Goal: Information Seeking & Learning: Learn about a topic

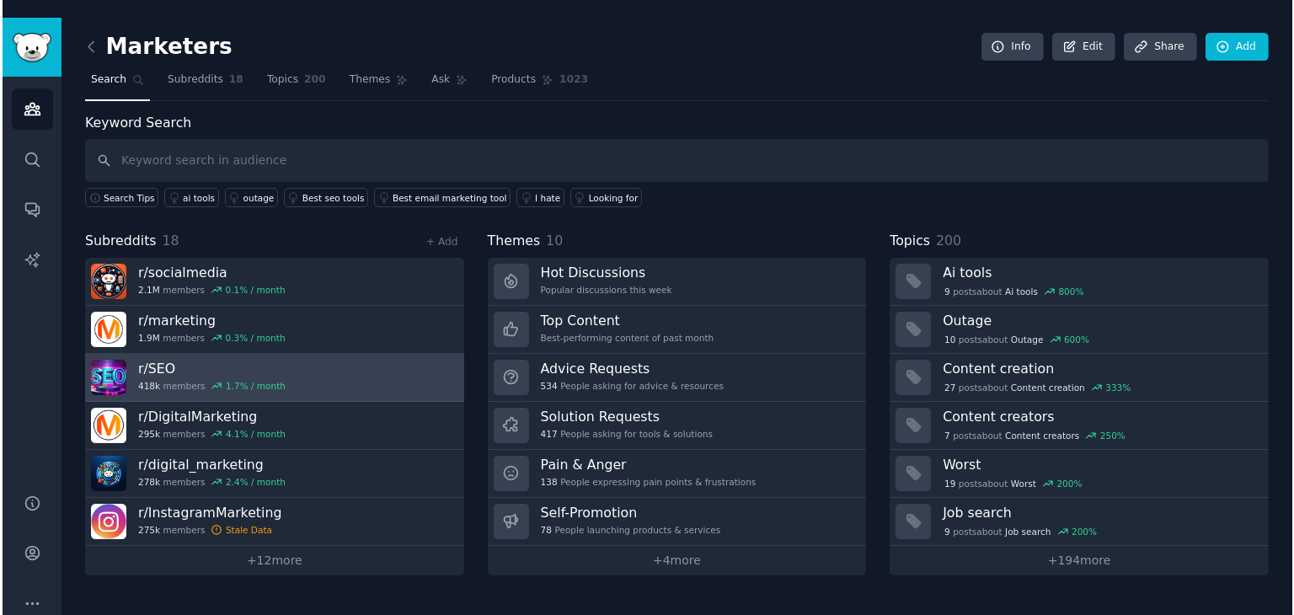
scroll to position [34, 0]
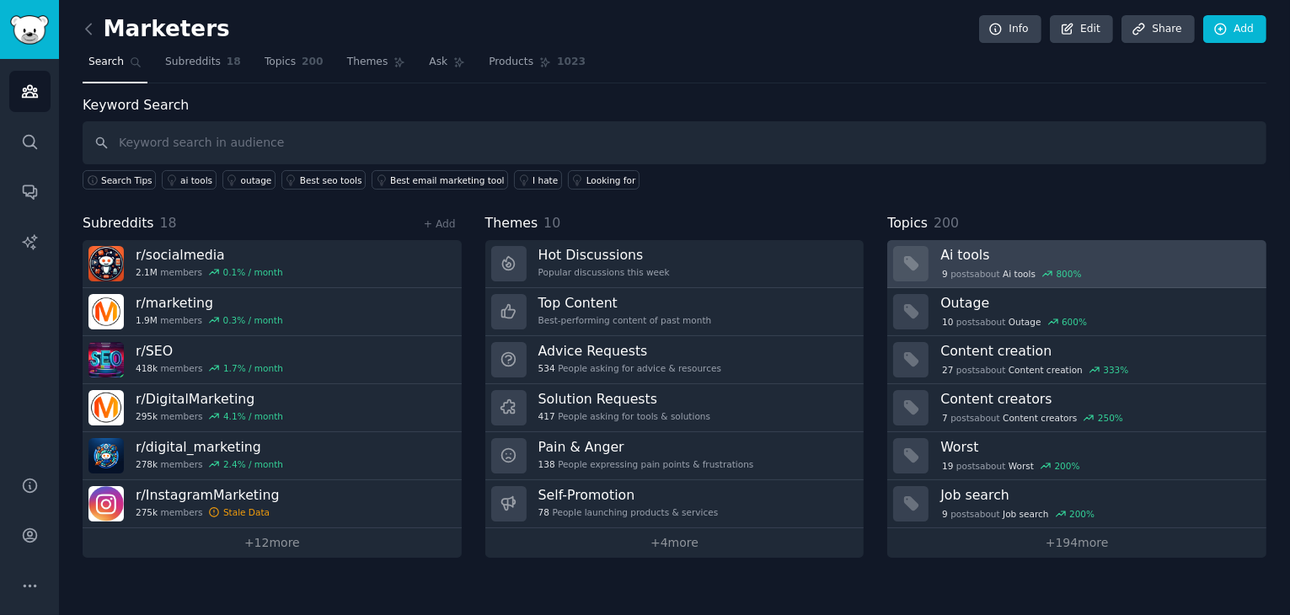
click at [964, 271] on div "9 post s about Ai tools 800 %" at bounding box center [1011, 273] width 142 height 15
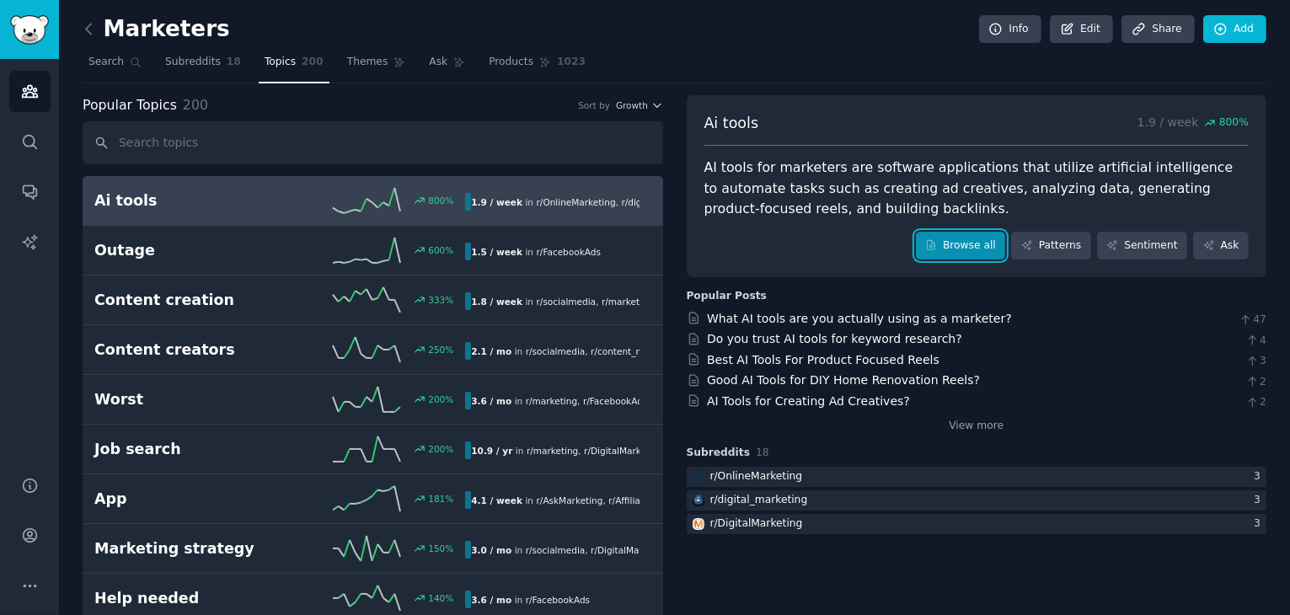
click at [981, 247] on link "Browse all" at bounding box center [961, 246] width 90 height 29
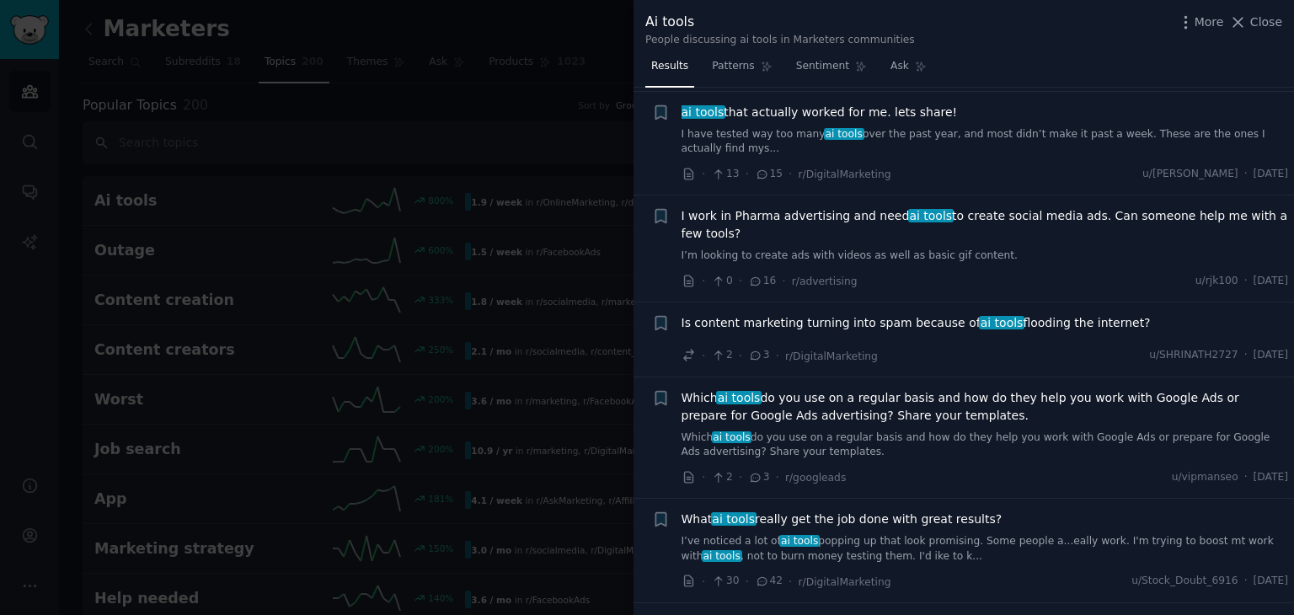
scroll to position [407, 0]
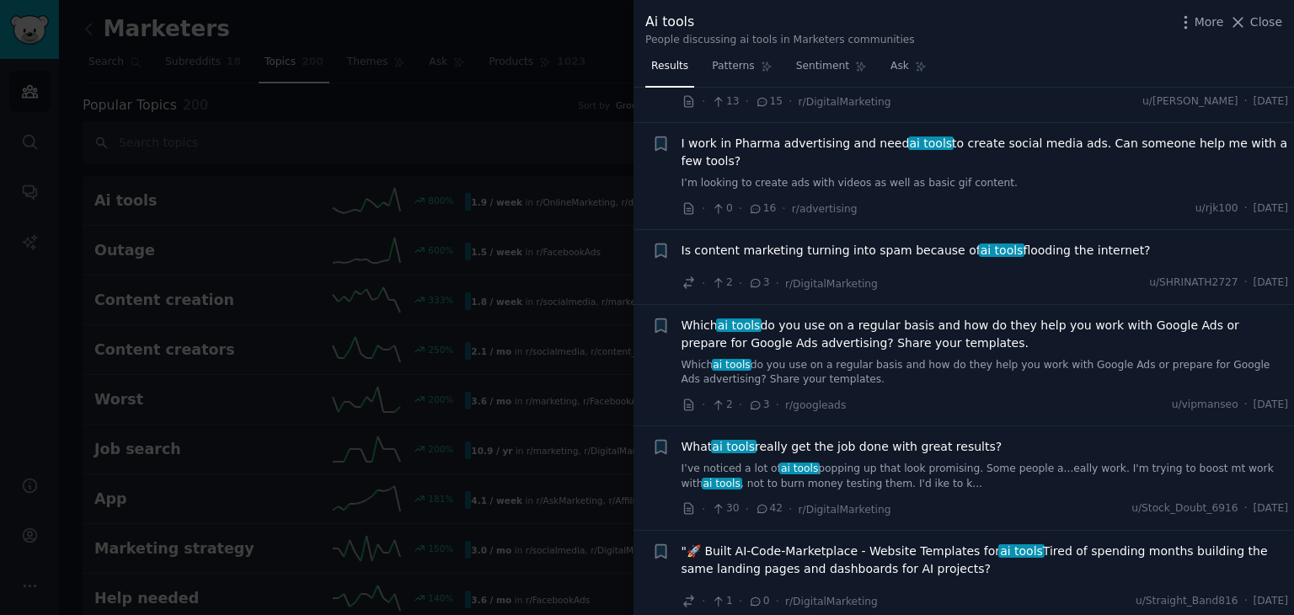
click at [866, 438] on span "What ai tools really get the job done with great results?" at bounding box center [842, 447] width 321 height 18
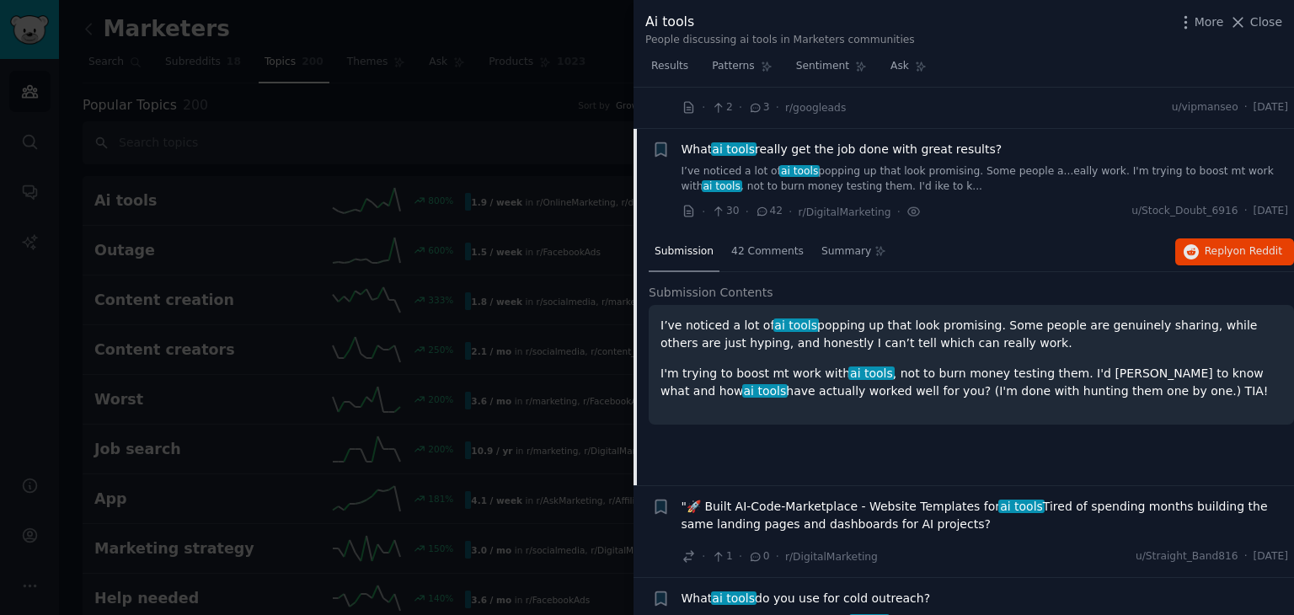
scroll to position [730, 0]
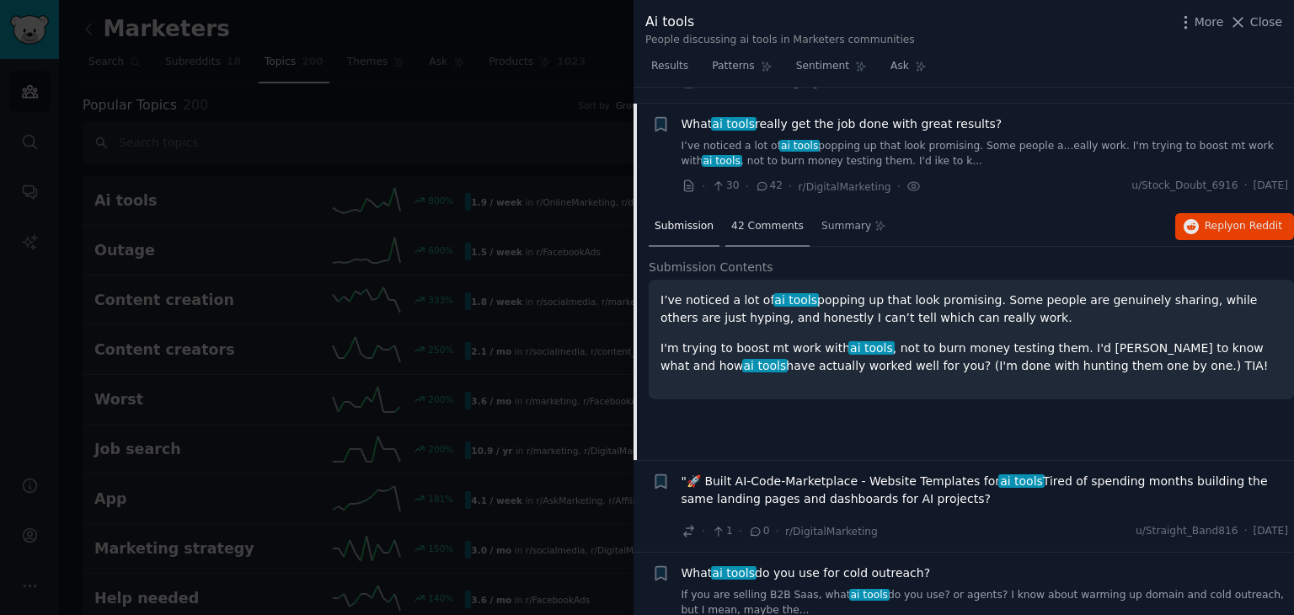
click at [751, 219] on span "42 Comments" at bounding box center [767, 226] width 72 height 15
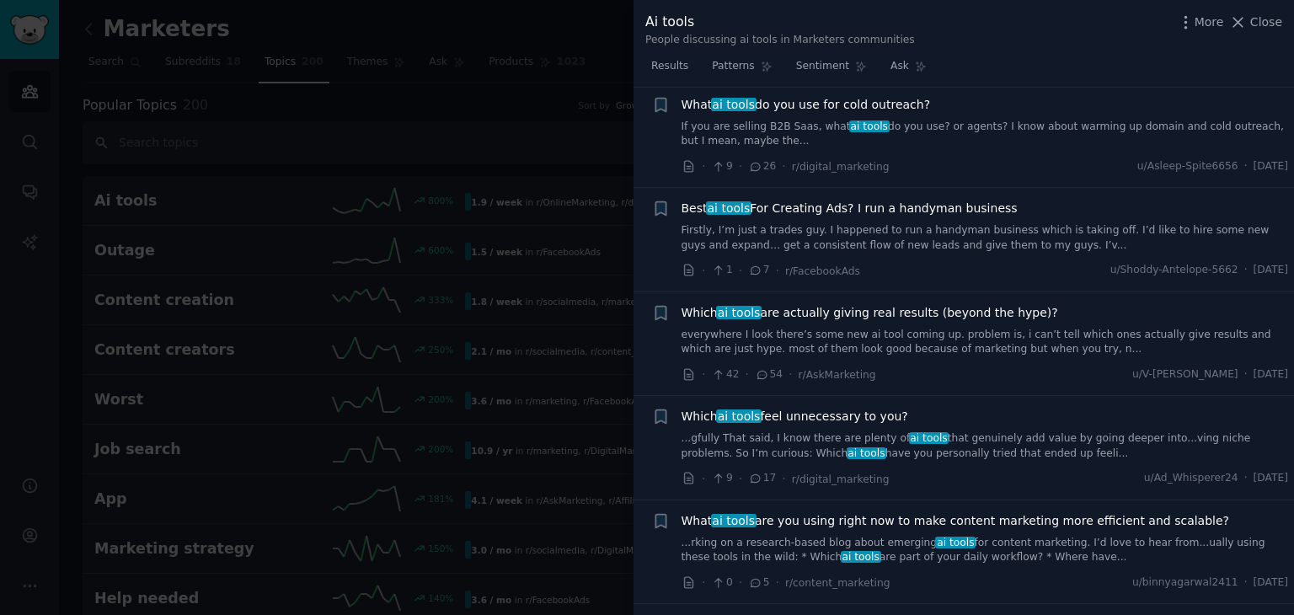
scroll to position [2609, 0]
